Goal: Task Accomplishment & Management: Manage account settings

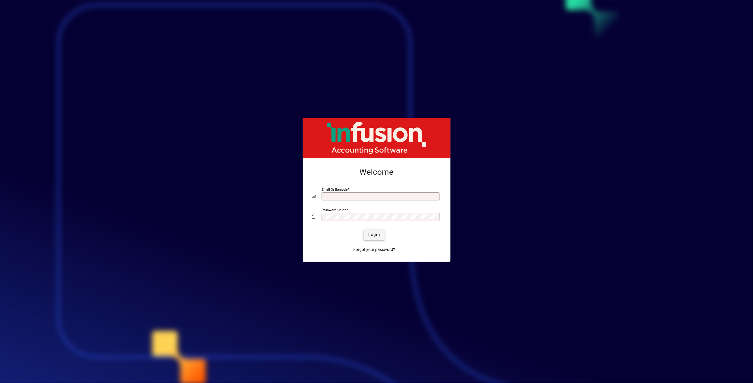
type input "**********"
click at [378, 235] on span "Login" at bounding box center [374, 235] width 12 height 6
